Goal: Complete application form

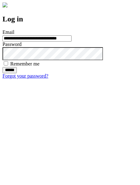
type input "**********"
click at [17, 73] on input "******" at bounding box center [9, 70] width 14 height 6
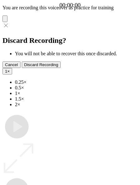
type input "**********"
